Goal: Check status: Check status

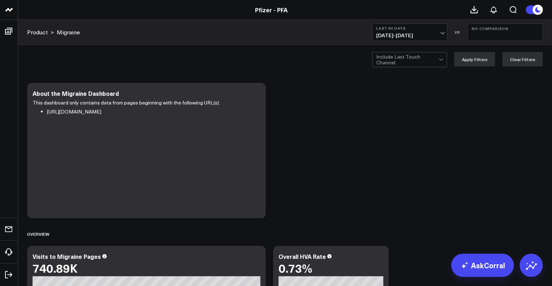
click at [420, 37] on span "[DATE] - [DATE]" at bounding box center [409, 36] width 67 height 6
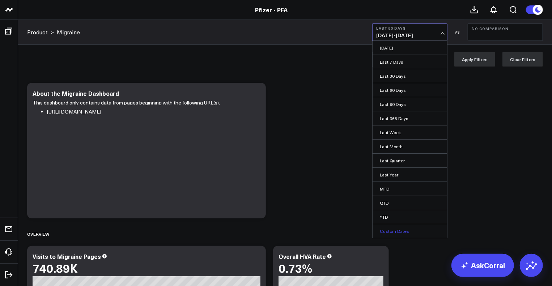
click at [404, 226] on link "Custom Dates" at bounding box center [410, 231] width 75 height 14
select select "9"
select select "2025"
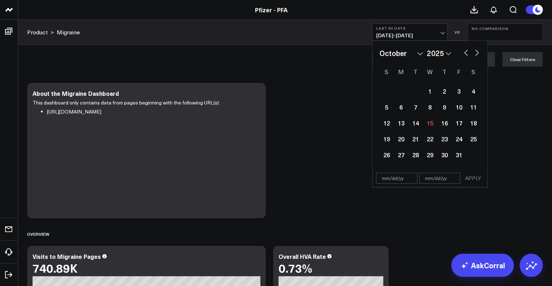
click at [466, 50] on button "button" at bounding box center [466, 52] width 7 height 9
select select "7"
select select "2025"
click at [457, 87] on div "1" at bounding box center [459, 91] width 14 height 14
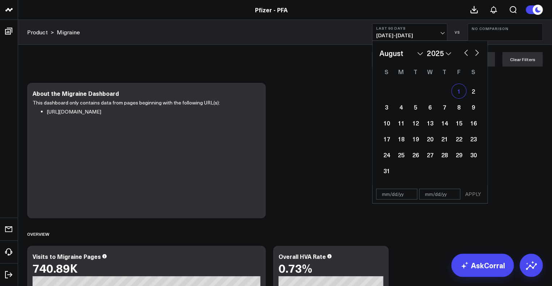
type input "[DATE]"
select select "7"
select select "2025"
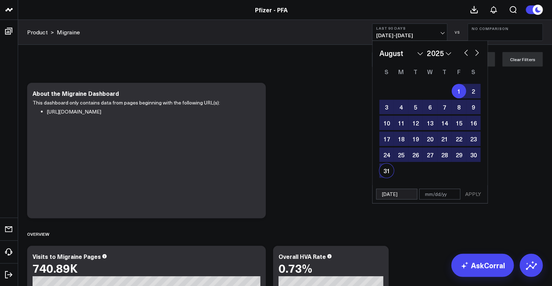
click at [388, 173] on div "31" at bounding box center [387, 171] width 14 height 14
type input "[DATE]"
select select "7"
select select "2025"
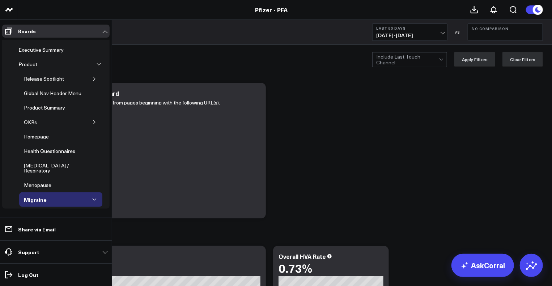
click at [92, 77] on icon "button" at bounding box center [94, 79] width 4 height 4
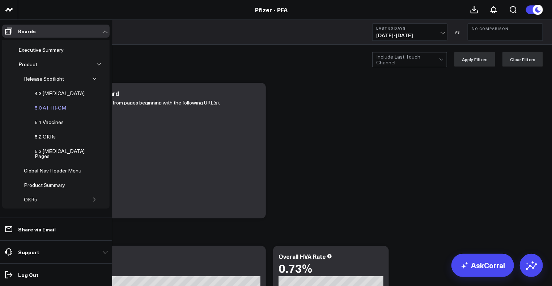
click at [49, 106] on div "5.0 ATTR-CM" at bounding box center [50, 108] width 35 height 9
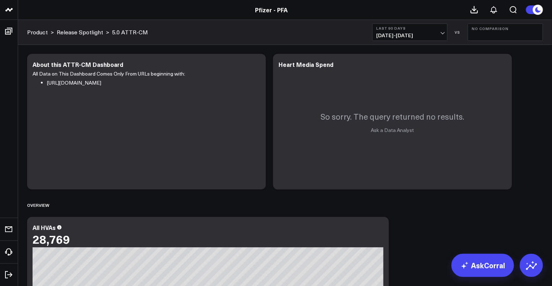
click at [433, 33] on span "[DATE] - [DATE]" at bounding box center [409, 36] width 67 height 6
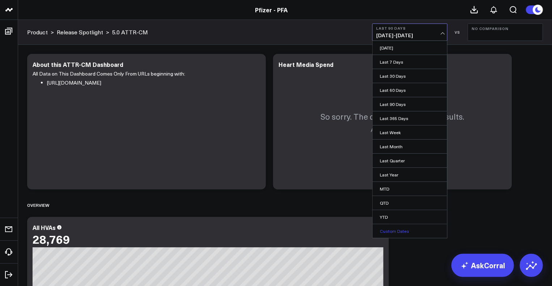
click at [404, 230] on link "Custom Dates" at bounding box center [410, 231] width 75 height 14
select select "9"
select select "2025"
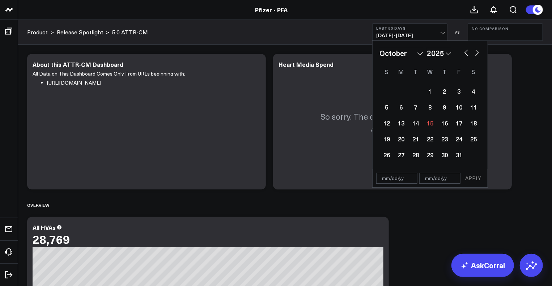
click at [466, 55] on button "button" at bounding box center [466, 52] width 7 height 9
select select "7"
select select "2025"
click at [459, 88] on div "1" at bounding box center [459, 91] width 14 height 14
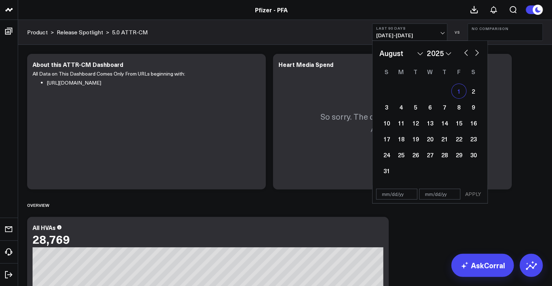
type input "[DATE]"
select select "7"
select select "2025"
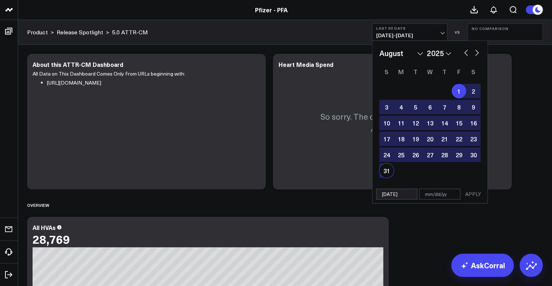
click at [386, 173] on div "31" at bounding box center [387, 171] width 14 height 14
type input "[DATE]"
select select "7"
select select "2025"
click at [485, 191] on div "[DATE] [DATE] APPLY" at bounding box center [430, 194] width 116 height 18
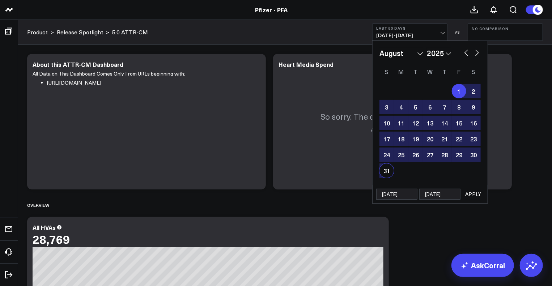
select select "7"
select select "2025"
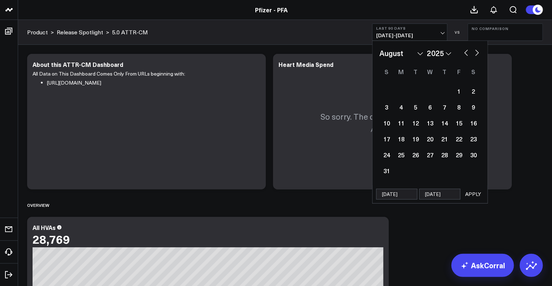
click at [473, 194] on button "APPLY" at bounding box center [474, 194] width 22 height 11
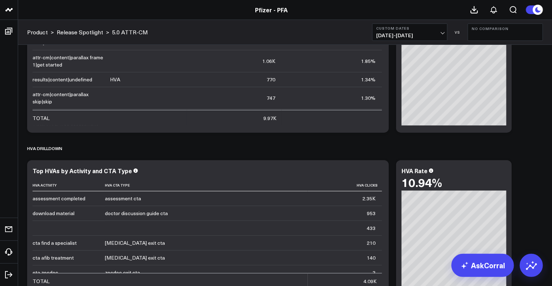
scroll to position [1390, 0]
